Goal: Find specific page/section: Find specific page/section

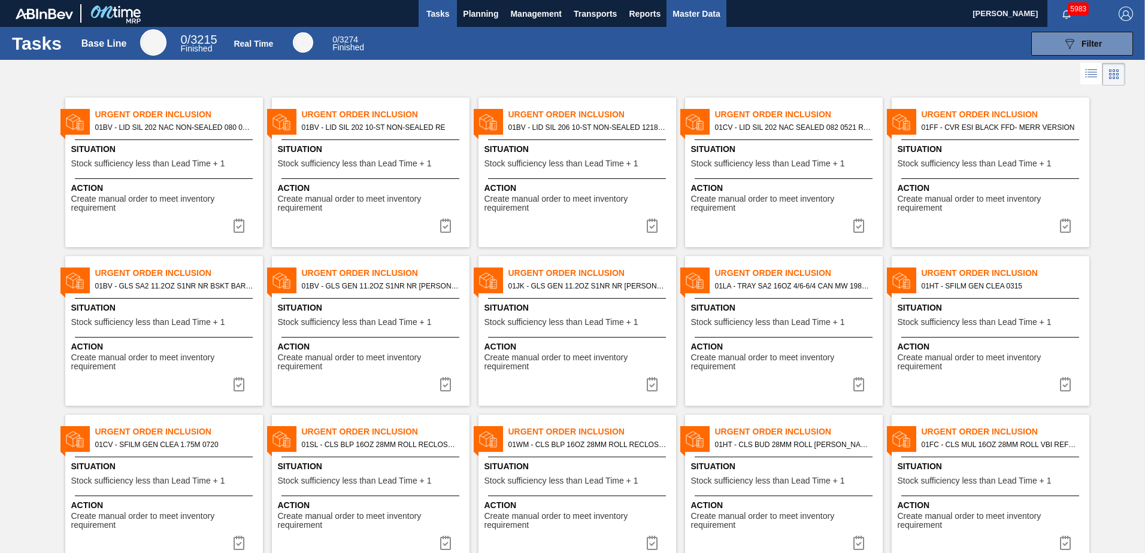
click at [691, 21] on button "Master Data" at bounding box center [695, 13] width 59 height 27
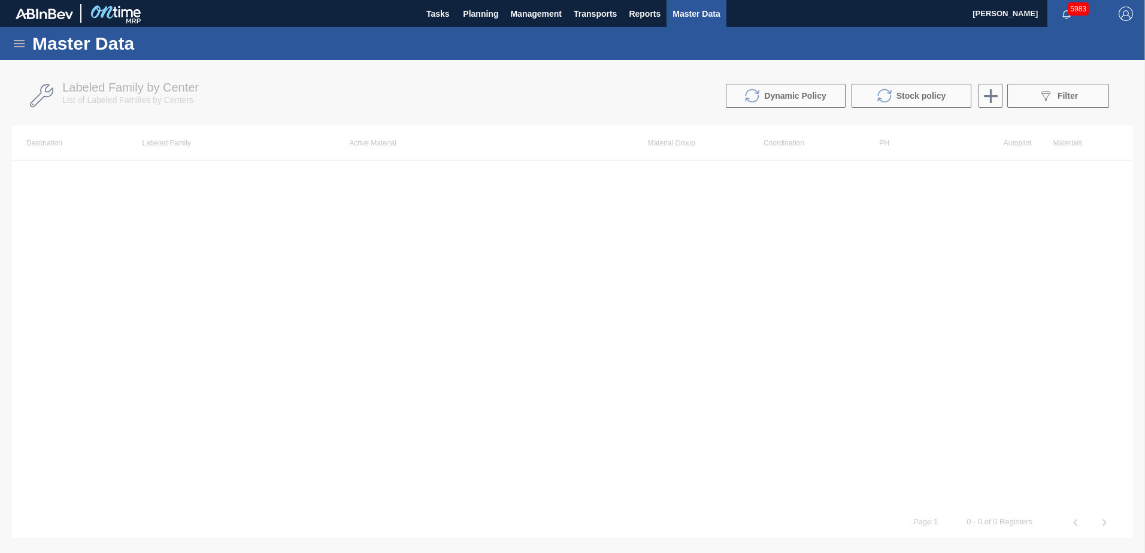
click at [16, 38] on icon at bounding box center [19, 44] width 14 height 14
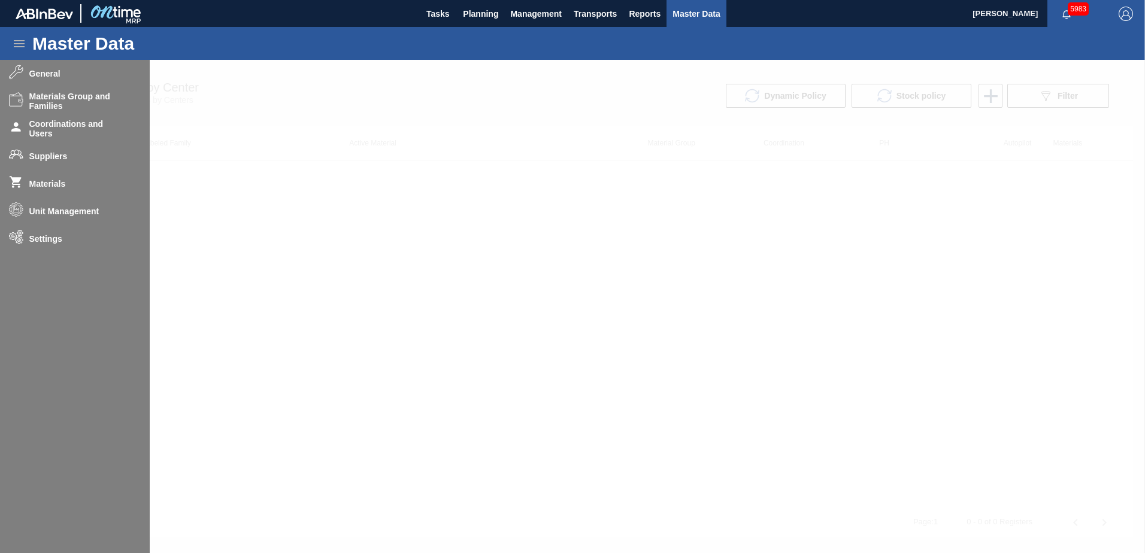
click at [65, 99] on div at bounding box center [572, 306] width 1145 height 493
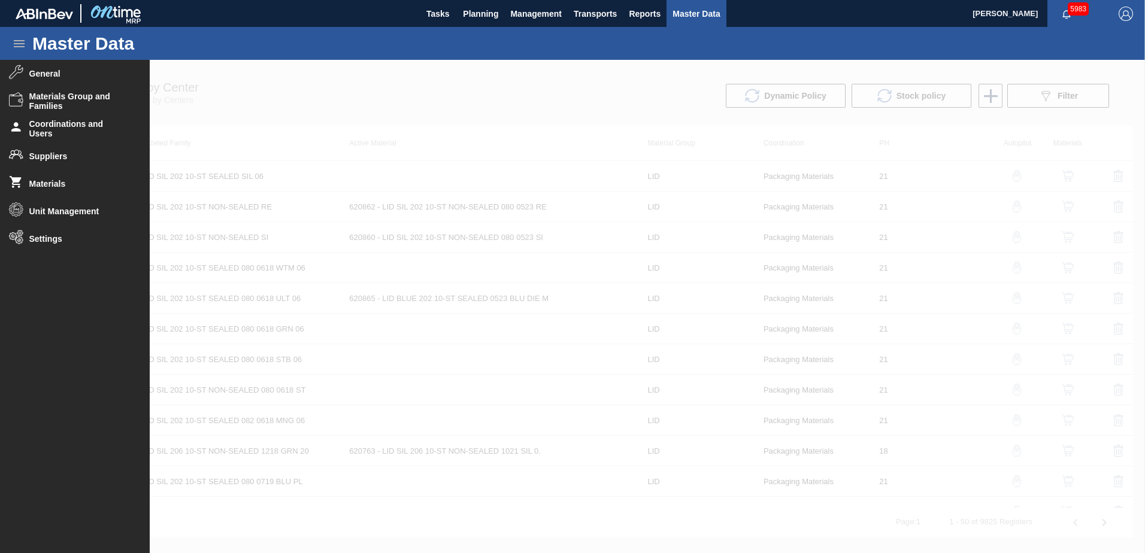
click at [65, 99] on span "Materials Group and Families" at bounding box center [78, 101] width 99 height 19
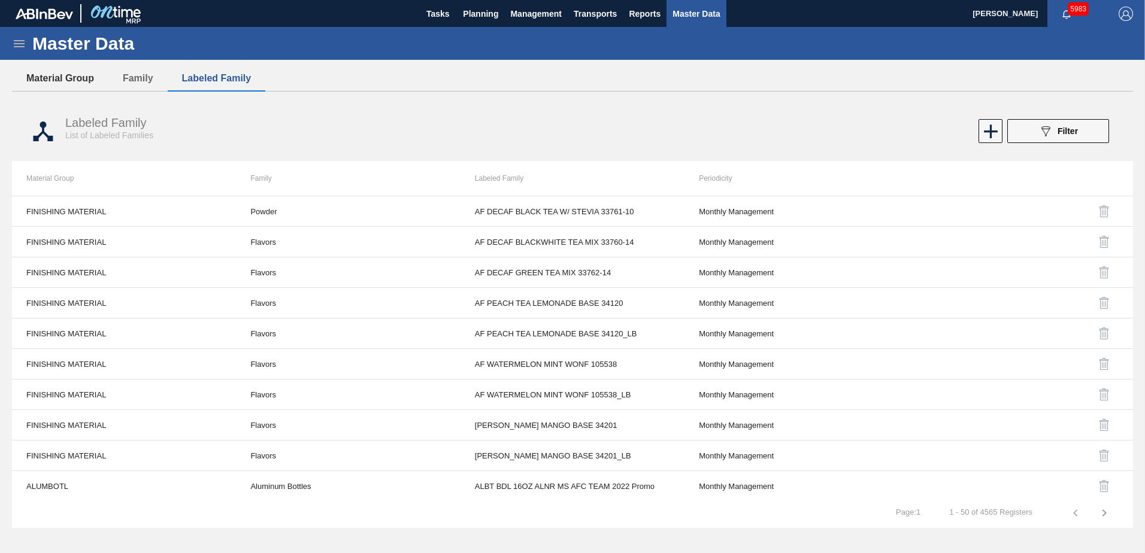
click at [59, 80] on button "Material Group" at bounding box center [60, 78] width 96 height 25
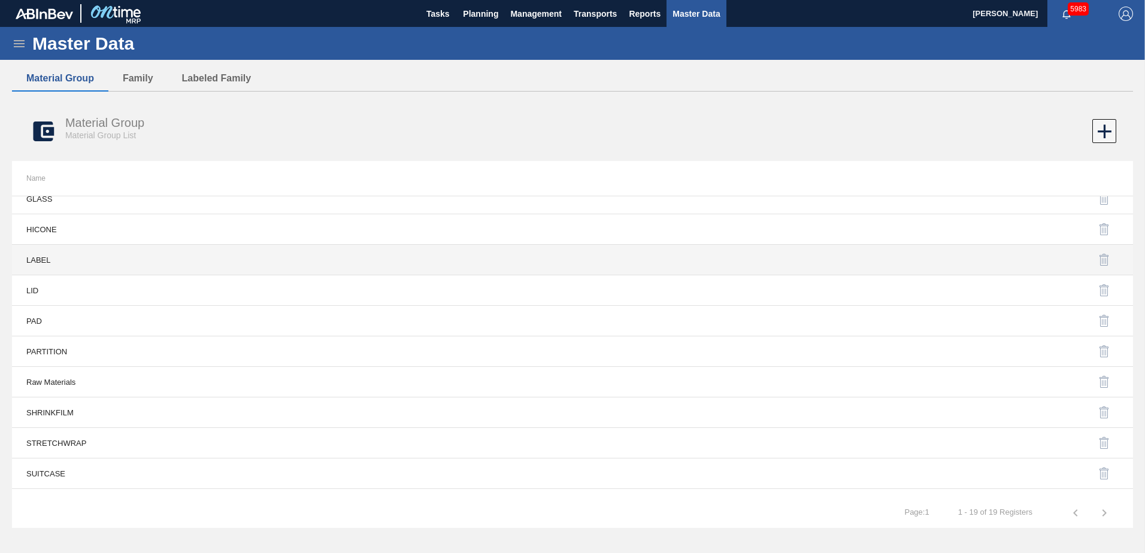
scroll to position [278, 0]
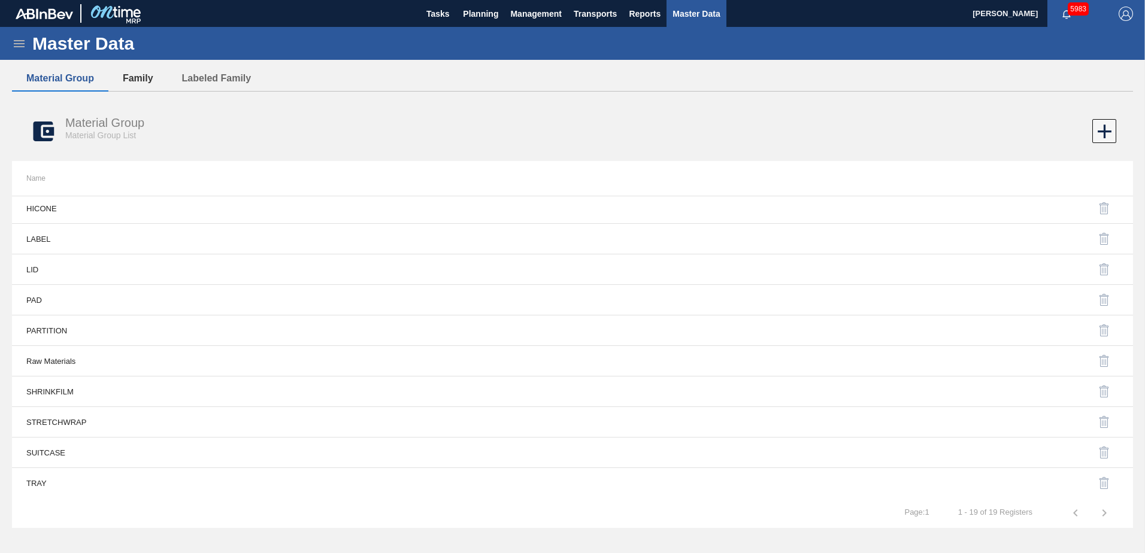
click at [141, 75] on button "Family" at bounding box center [137, 78] width 59 height 25
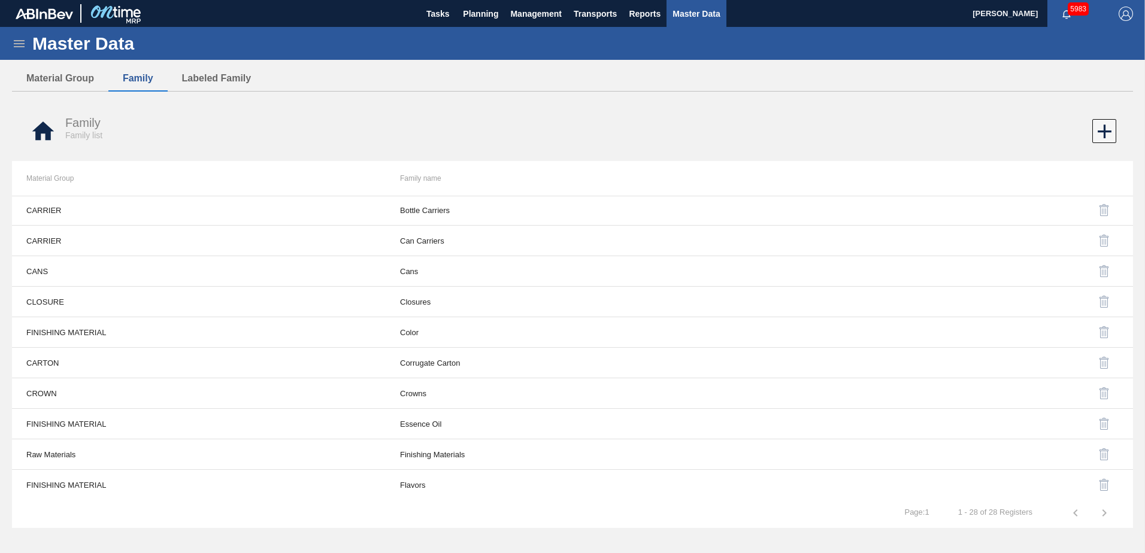
scroll to position [60, 0]
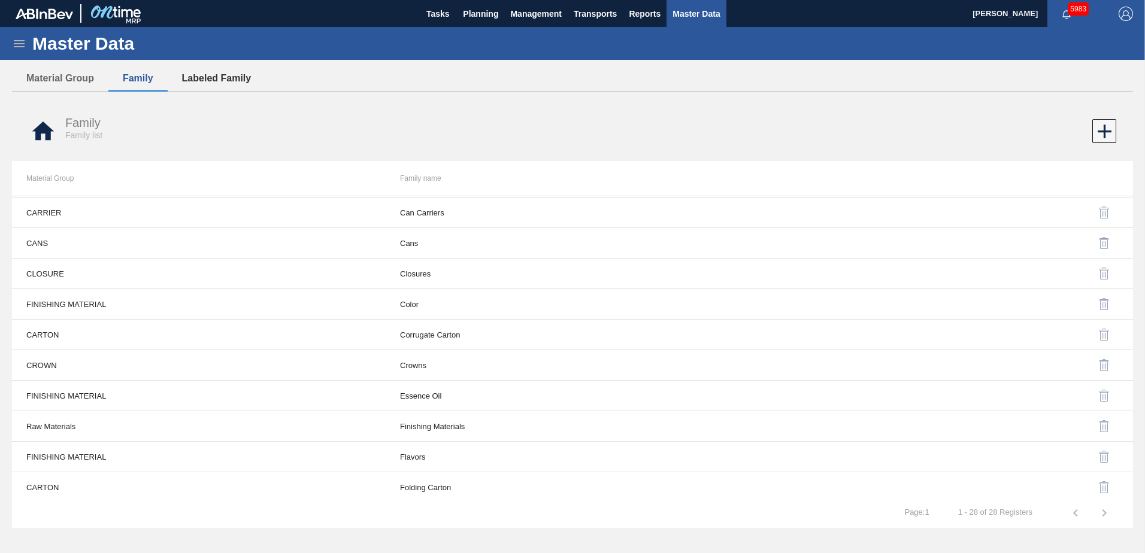
click at [228, 75] on button "Labeled Family" at bounding box center [217, 78] width 98 height 25
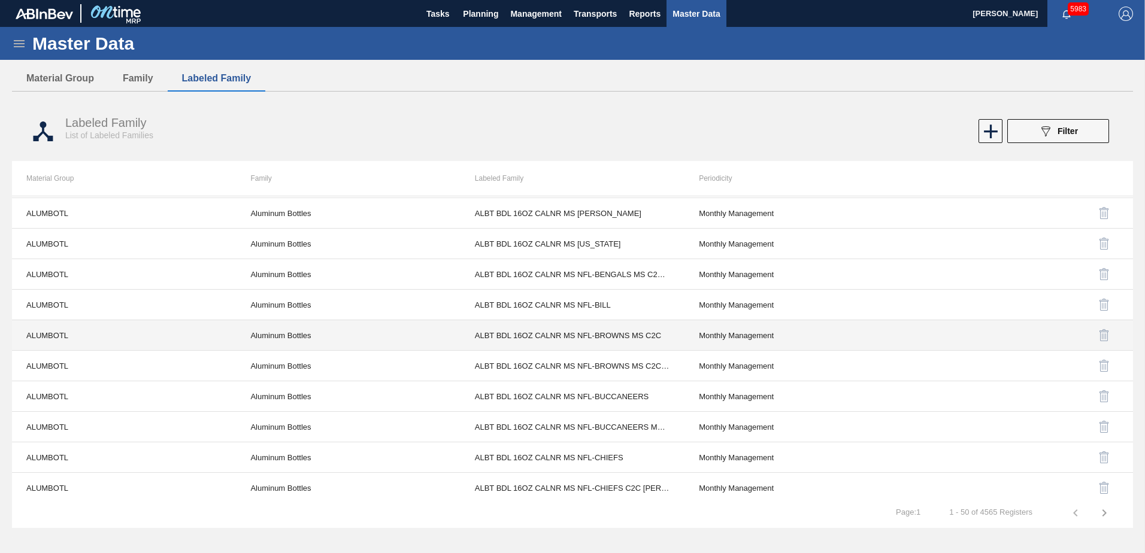
scroll to position [479, 0]
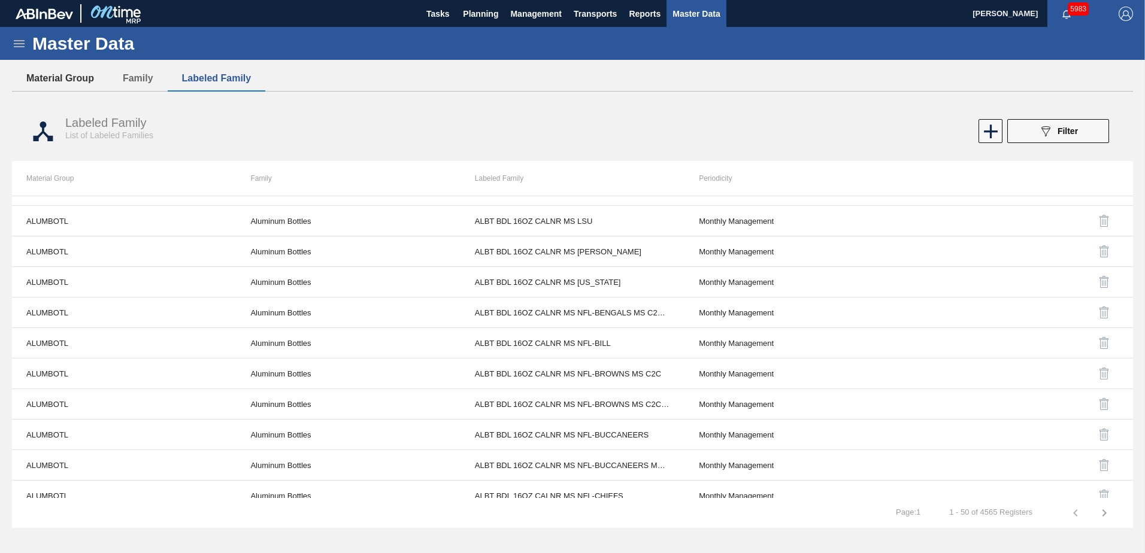
click at [66, 77] on button "Material Group" at bounding box center [60, 78] width 96 height 25
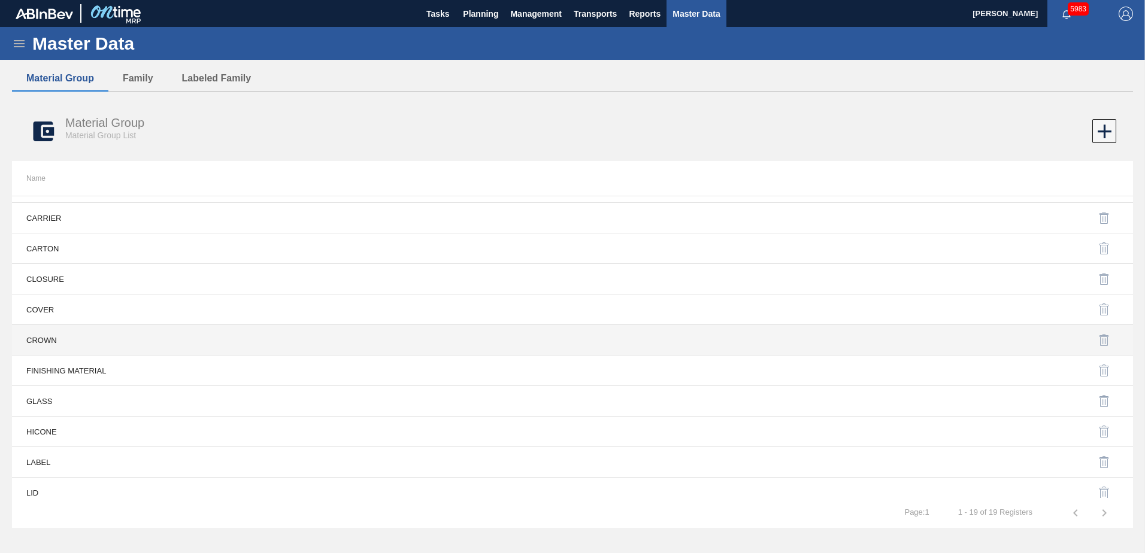
scroll to position [0, 0]
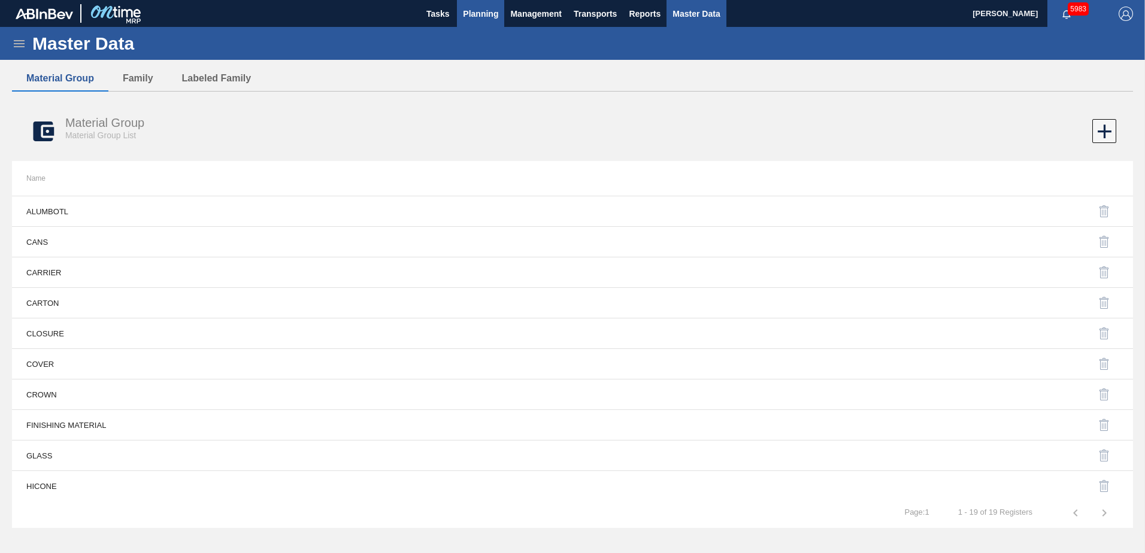
click at [475, 7] on span "Planning" at bounding box center [480, 14] width 35 height 14
